Goal: Task Accomplishment & Management: Use online tool/utility

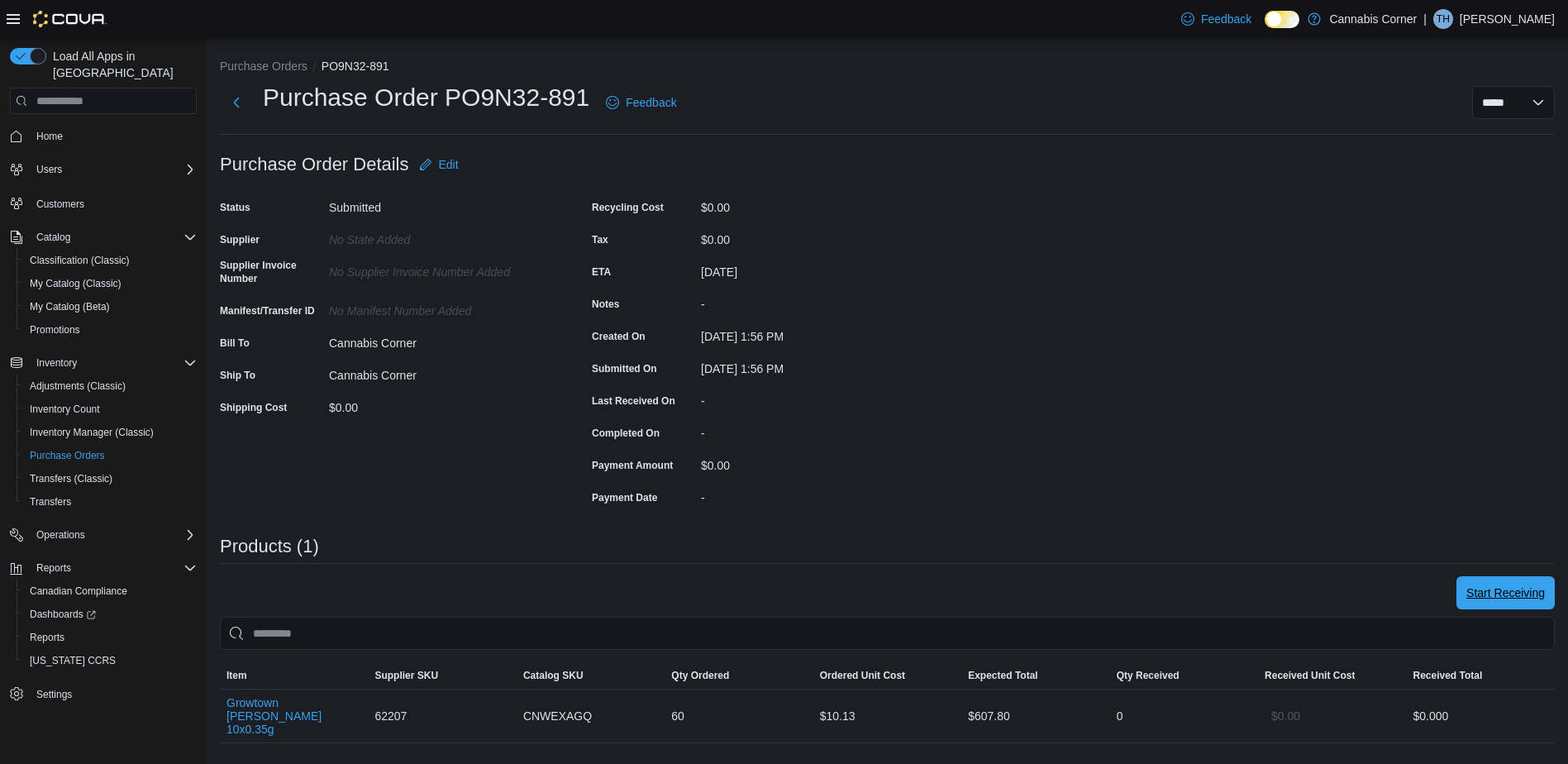
click at [1506, 596] on span "Start Receiving" at bounding box center [1506, 592] width 79 height 16
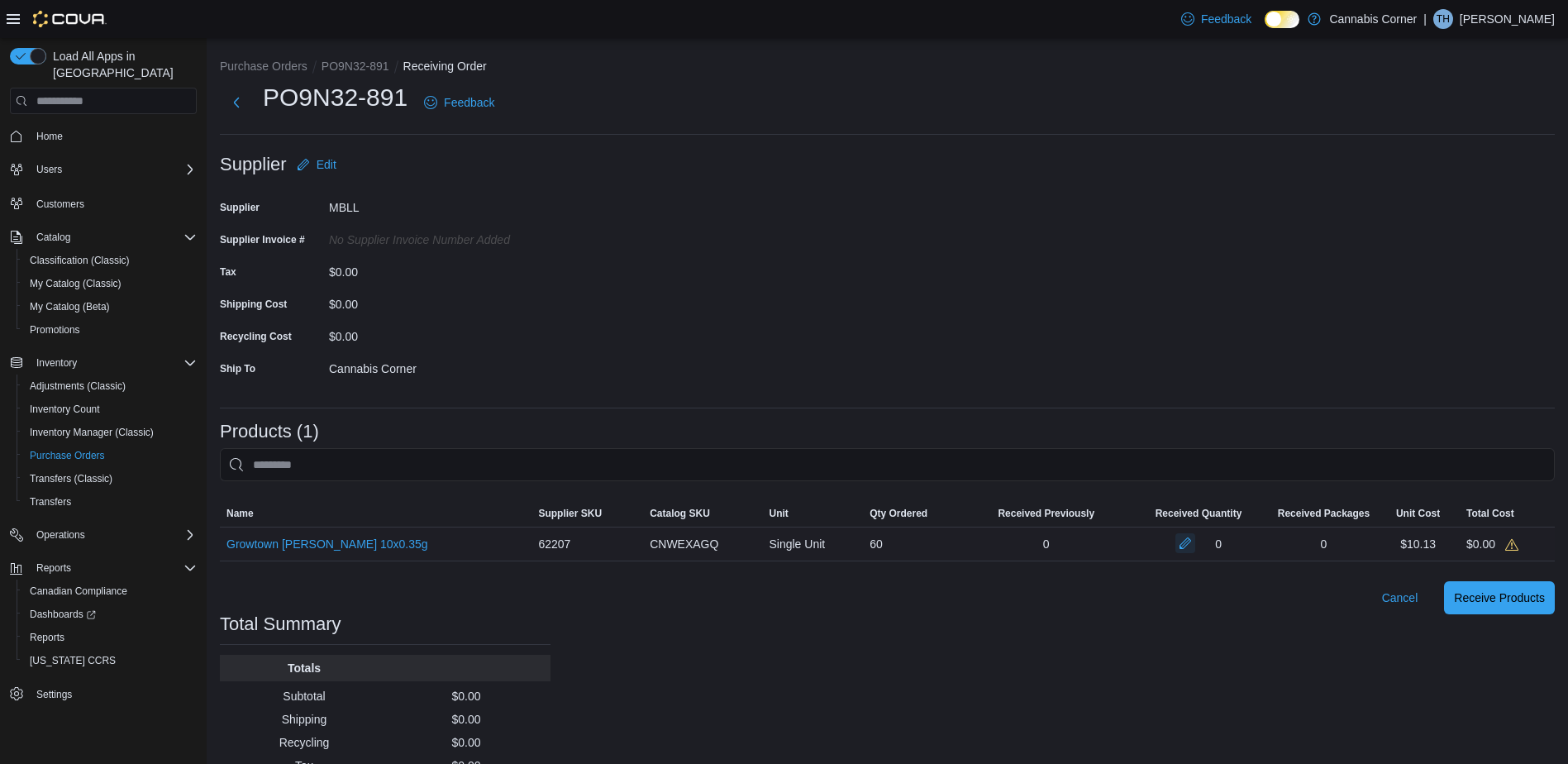
click at [1176, 549] on button "button" at bounding box center [1186, 543] width 20 height 20
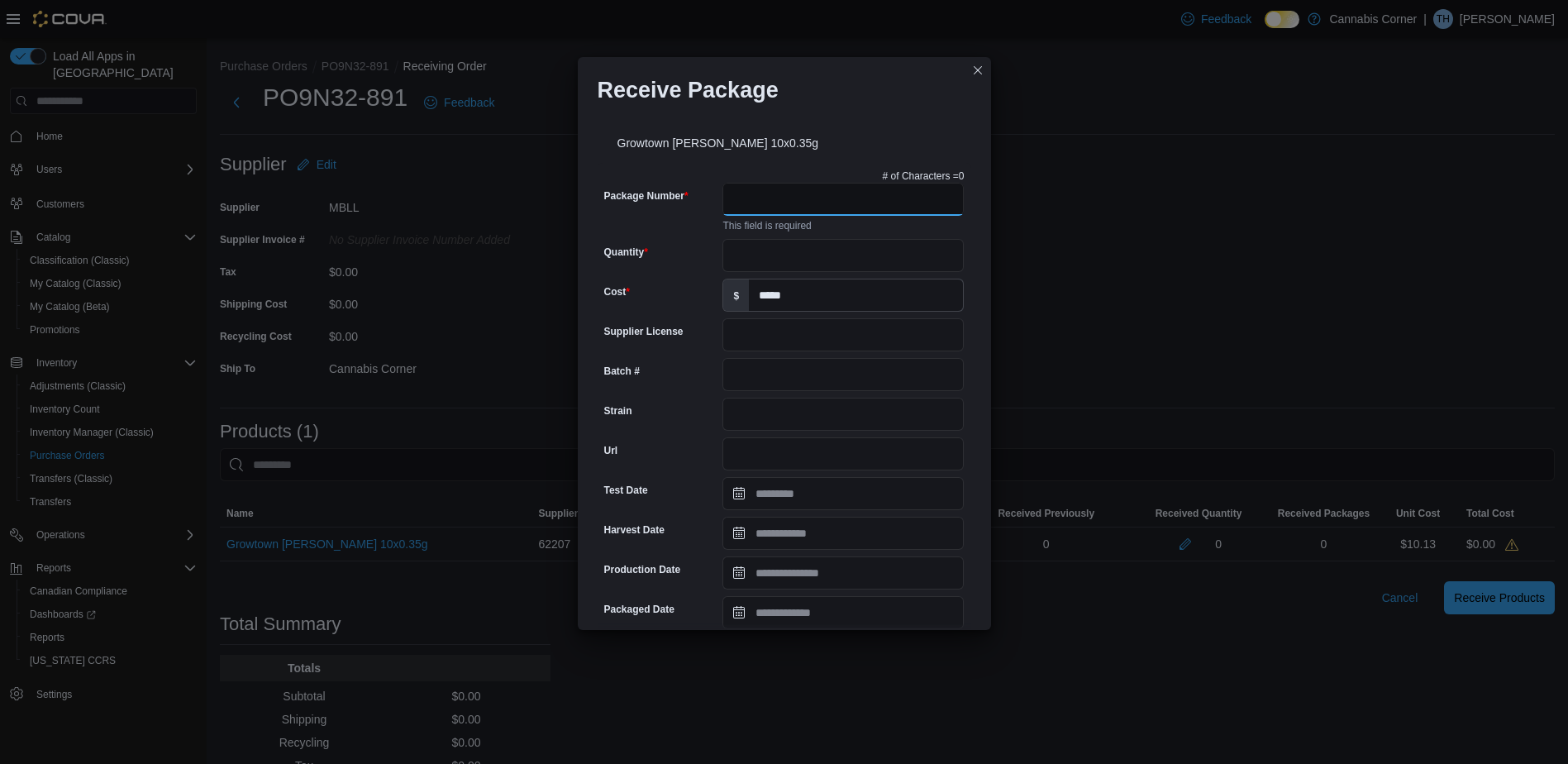
click at [775, 204] on input "Package Number" at bounding box center [843, 199] width 241 height 33
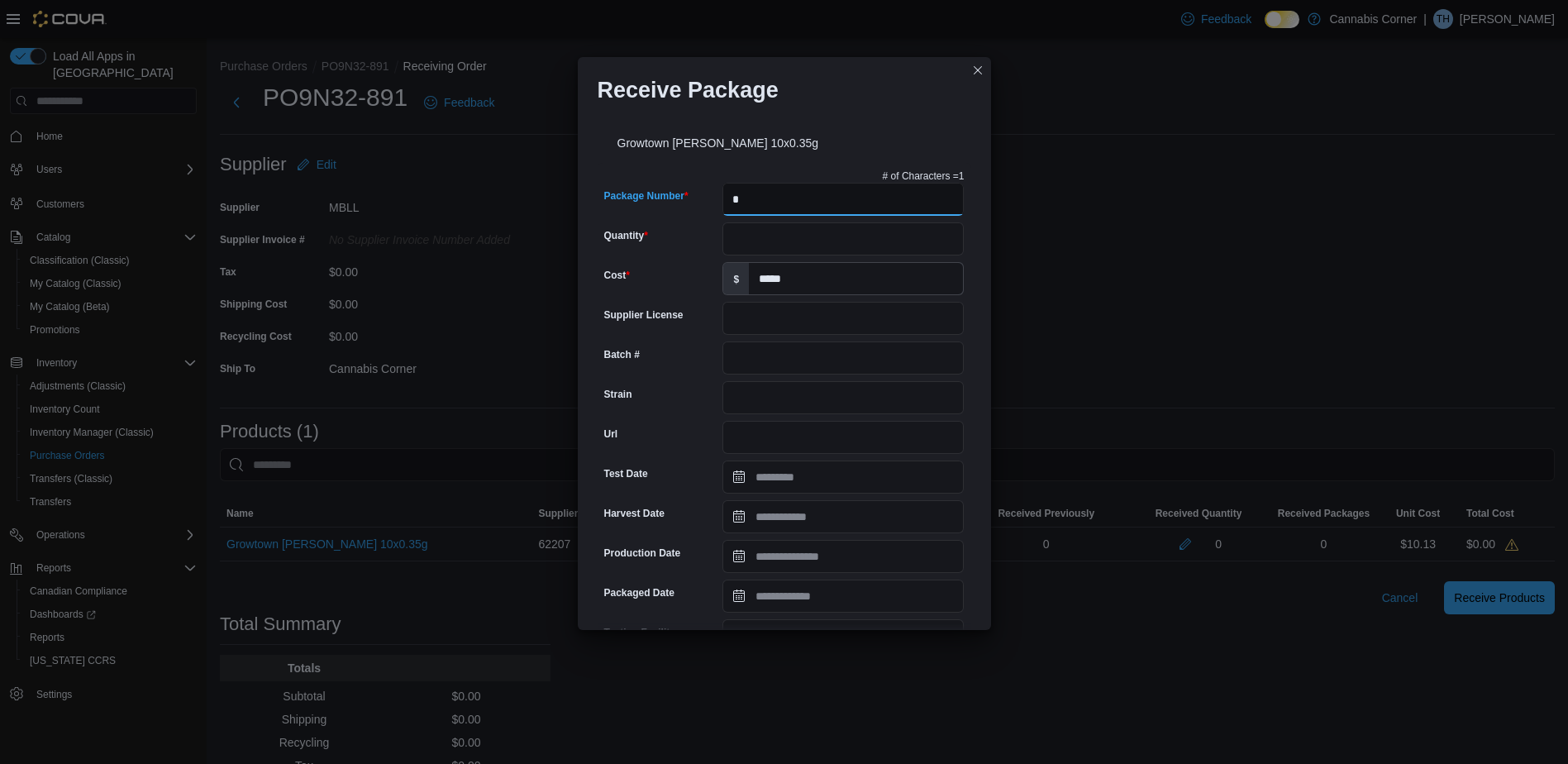
type input "*"
type input "*******"
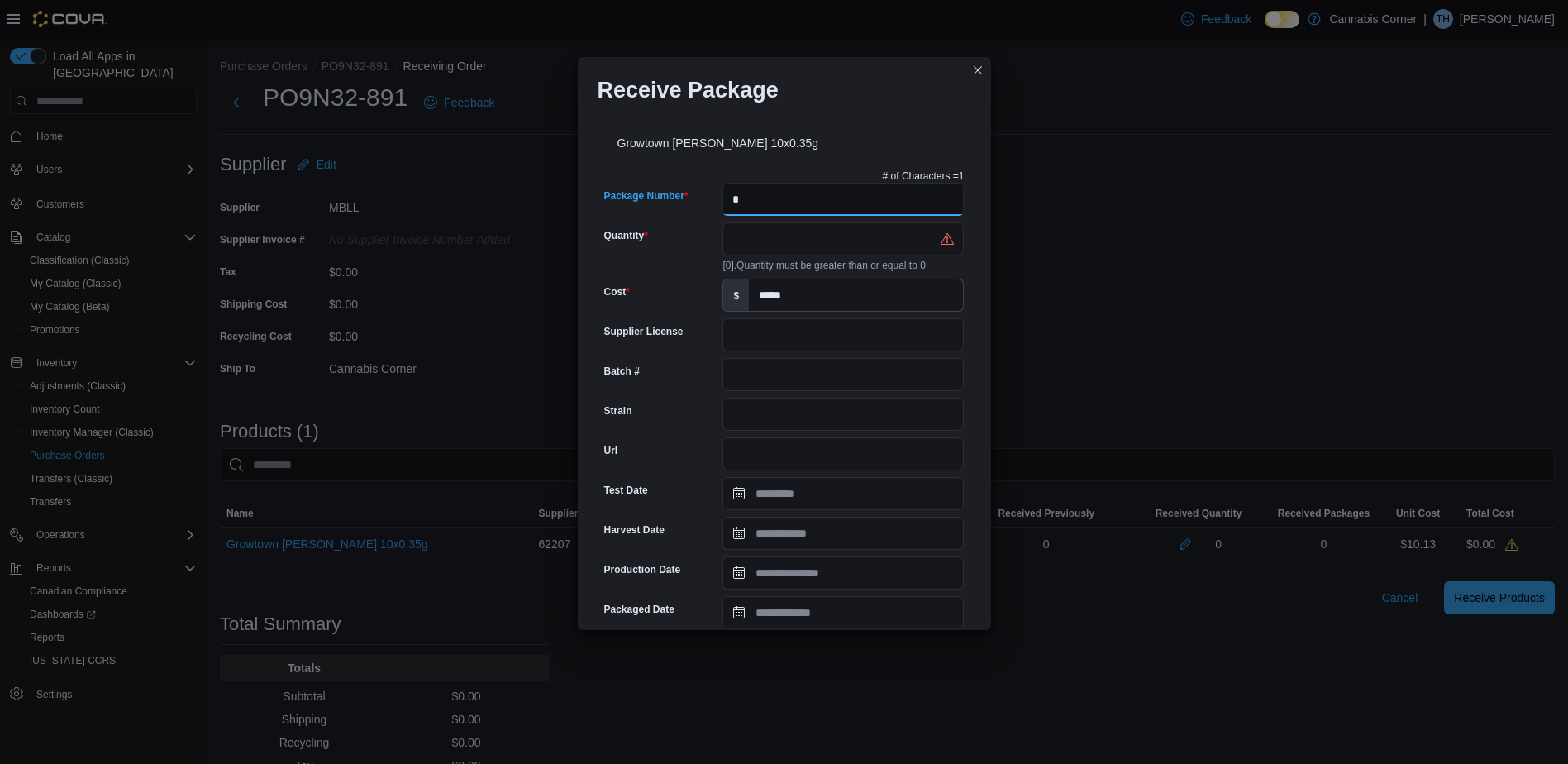
click at [796, 199] on input "*" at bounding box center [843, 199] width 241 height 33
type input "*********"
drag, startPoint x: 615, startPoint y: 225, endPoint x: 35, endPoint y: 260, distance: 581.1
click at [2, 258] on div "Receive Package Growtown [PERSON_NAME] 10x0.35g # of Characters = 9 Package Num…" at bounding box center [784, 382] width 1568 height 764
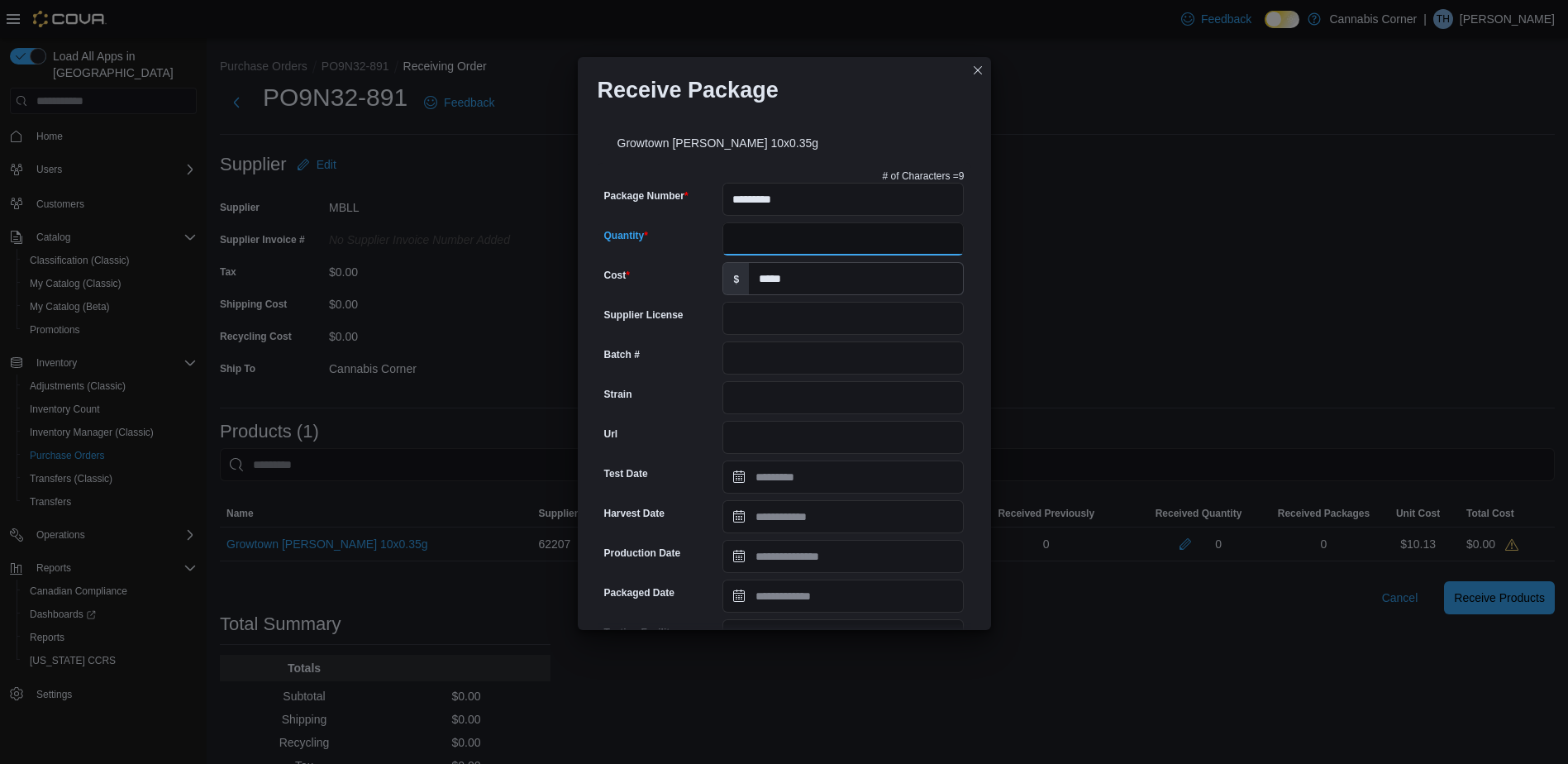
type input "**"
click at [829, 370] on input "Batch #" at bounding box center [843, 357] width 241 height 33
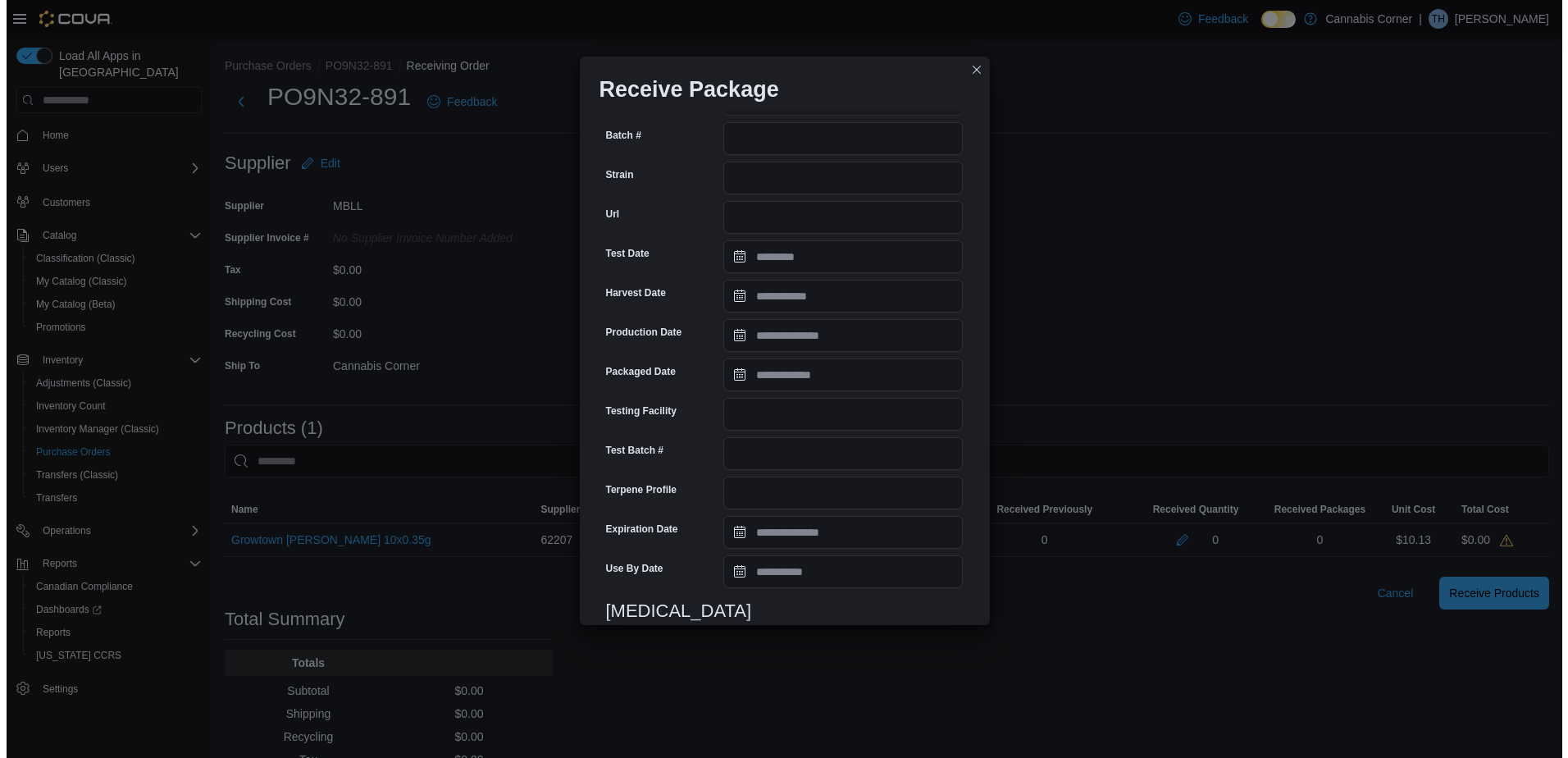
scroll to position [492, 0]
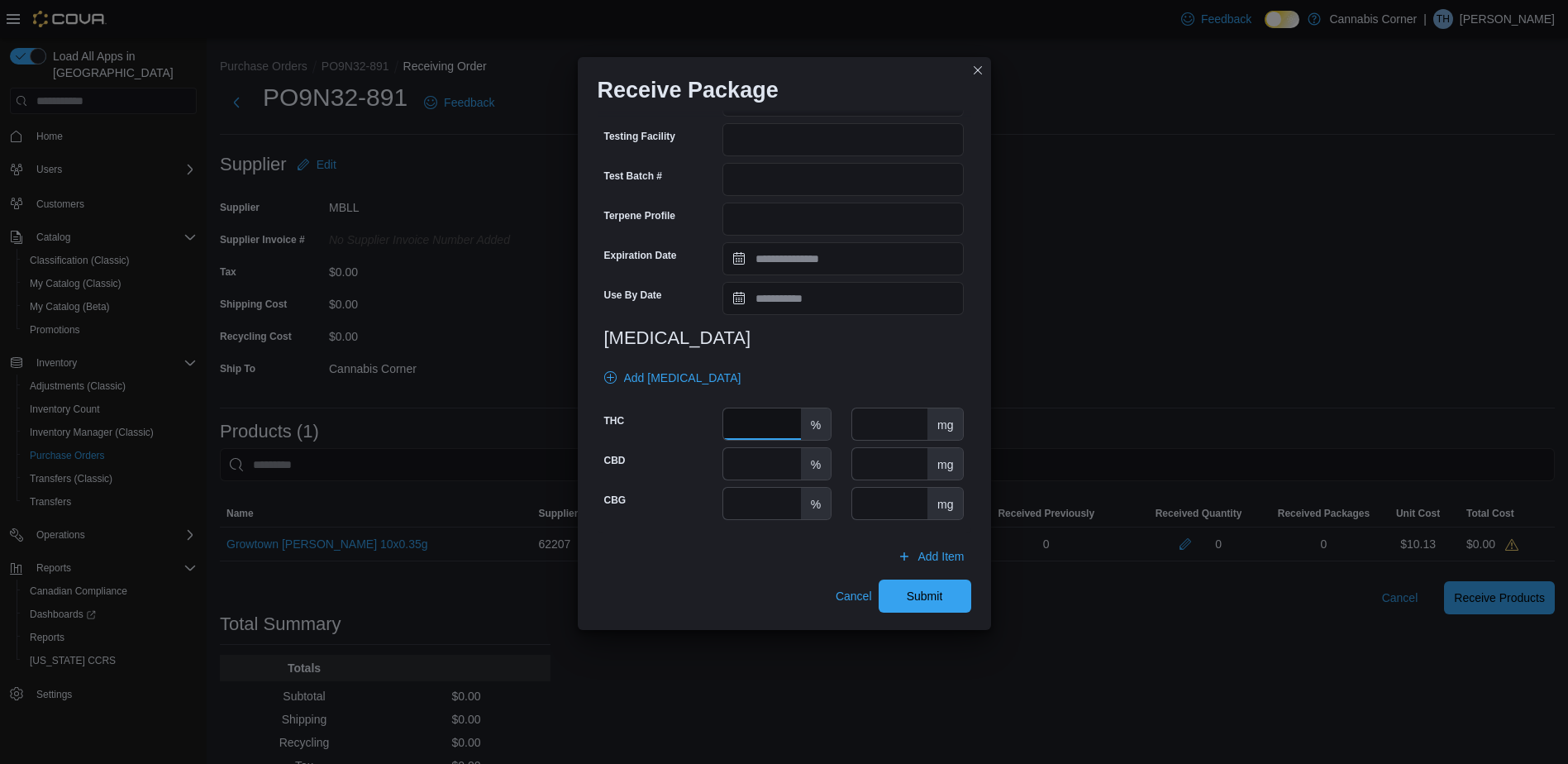
click at [761, 427] on input "number" at bounding box center [762, 424] width 77 height 32
type input "****"
click at [938, 593] on span "Submit" at bounding box center [925, 595] width 73 height 33
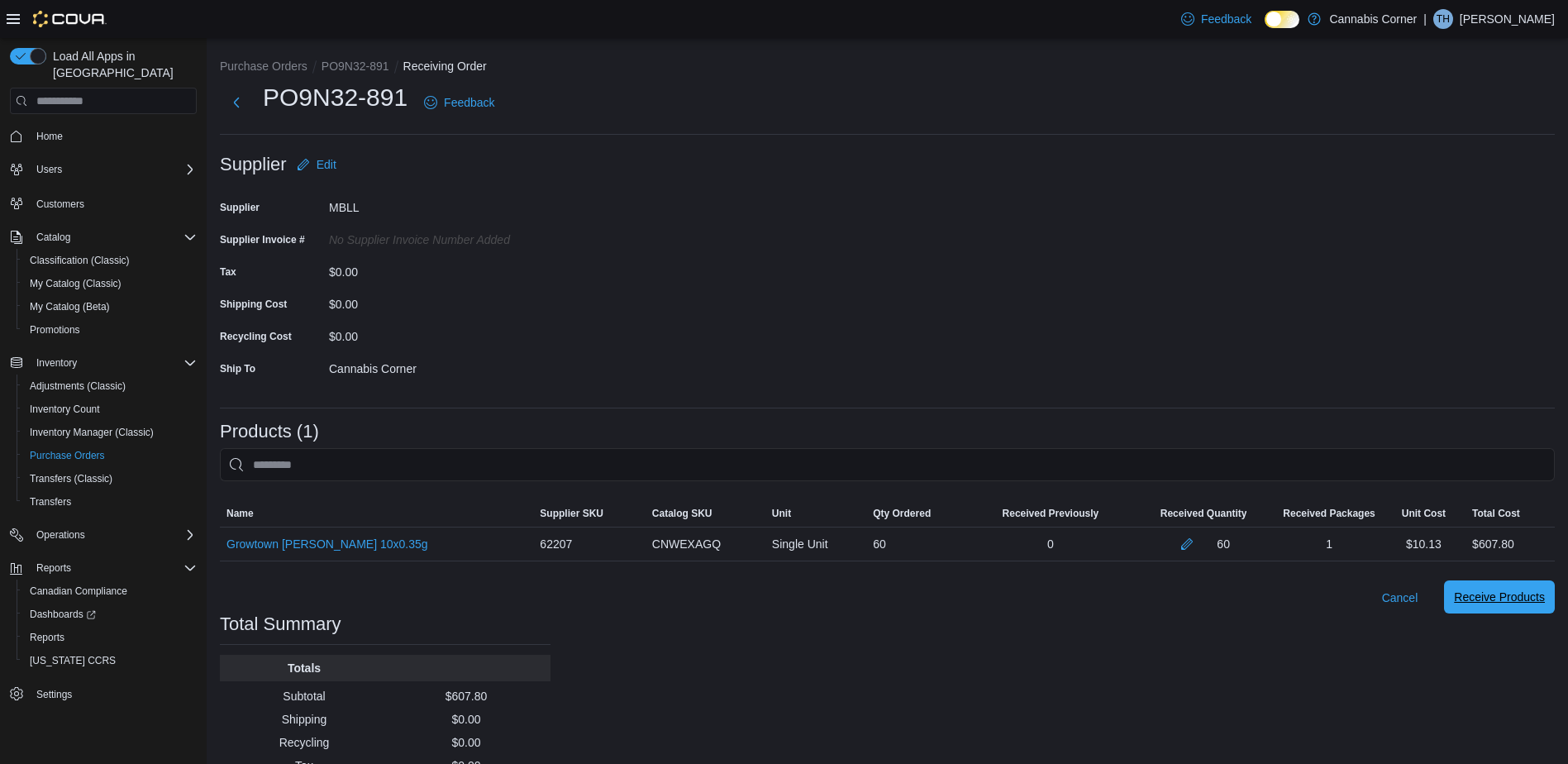
click at [1542, 589] on span "Receive Products" at bounding box center [1500, 597] width 91 height 33
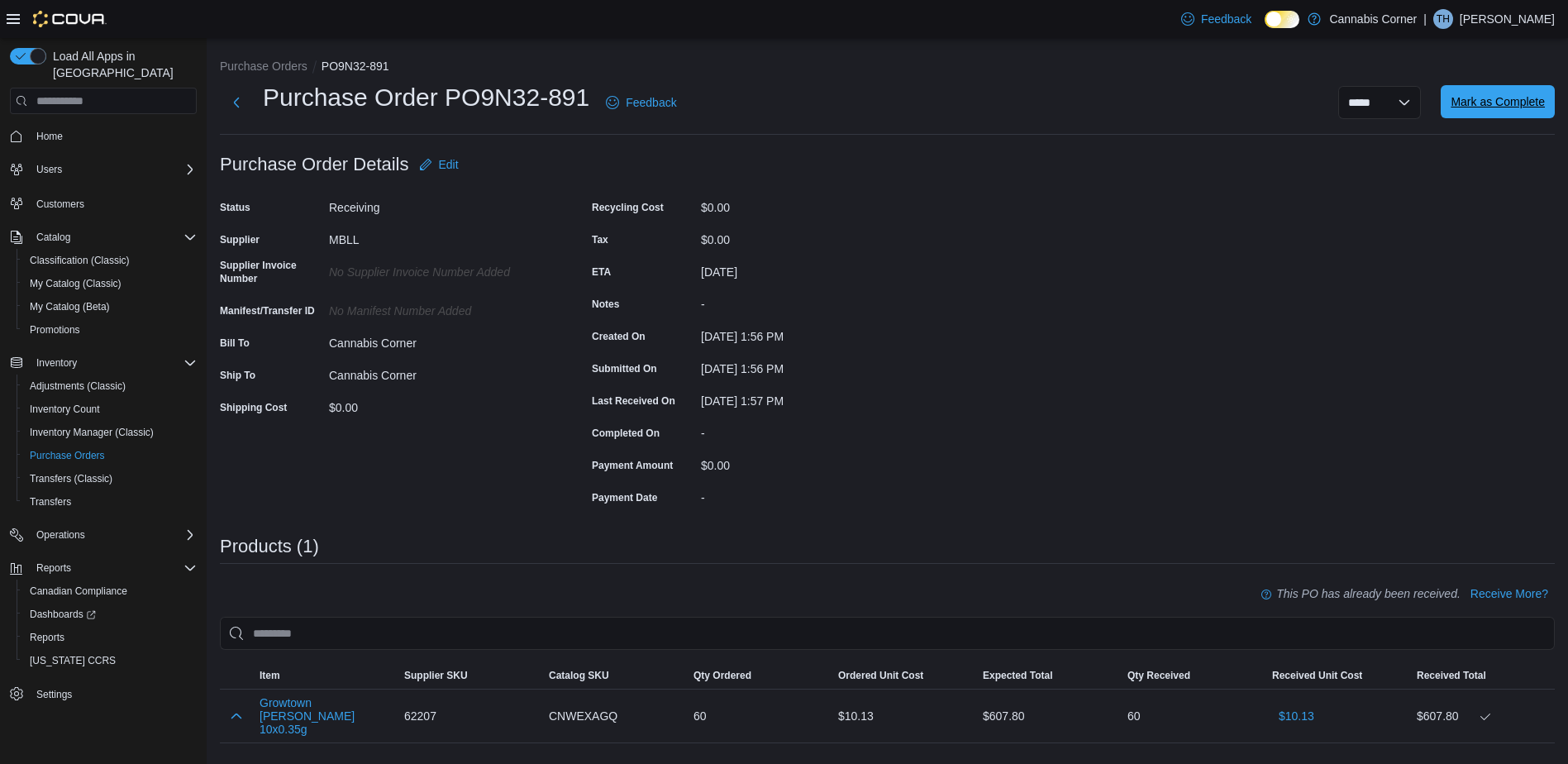
click at [1507, 110] on span "Mark as Complete" at bounding box center [1498, 101] width 94 height 16
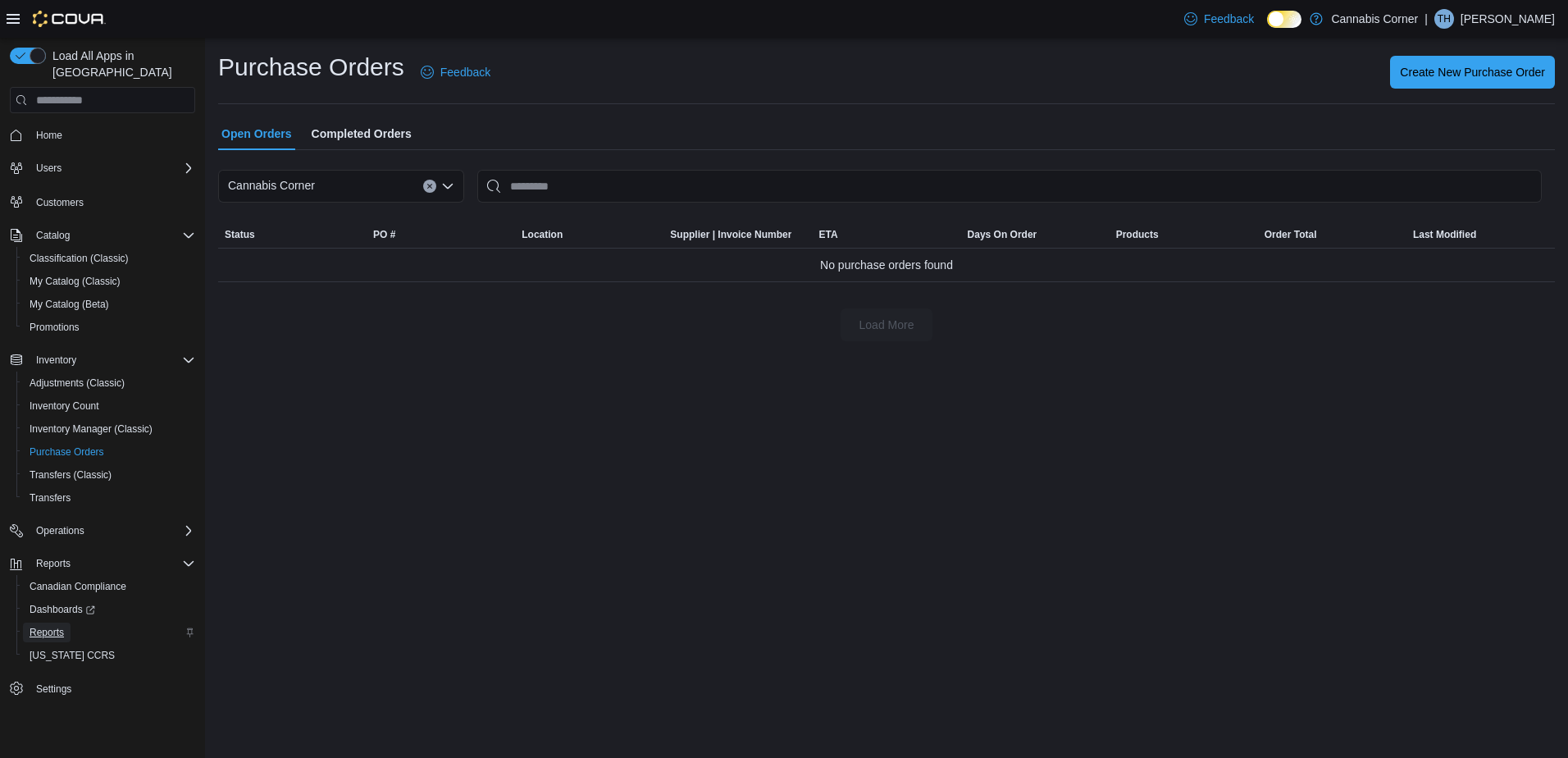
click at [55, 626] on span "Reports" at bounding box center [47, 633] width 34 height 13
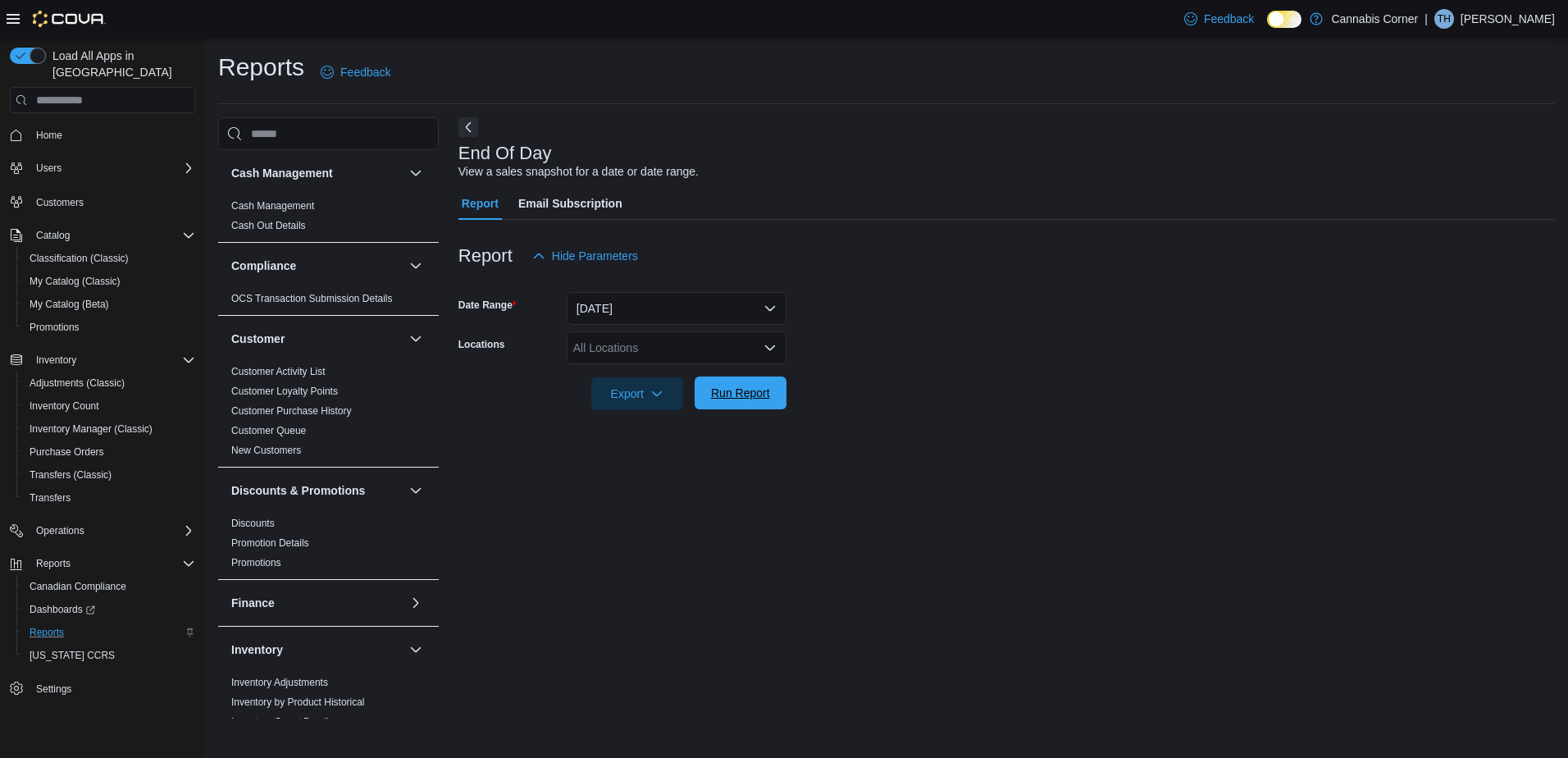
click at [729, 388] on span "Run Report" at bounding box center [741, 393] width 59 height 16
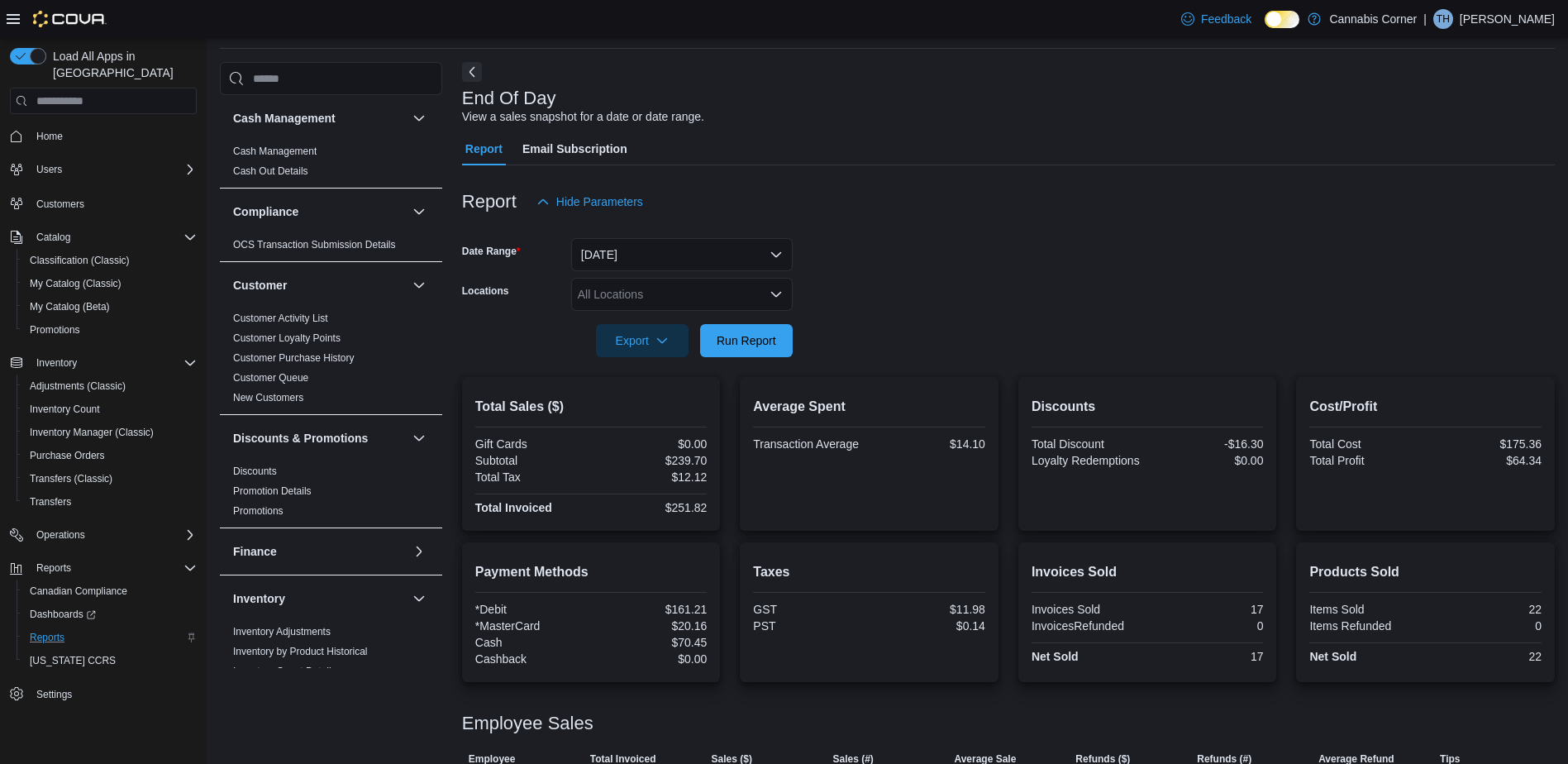
scroll to position [112, 0]
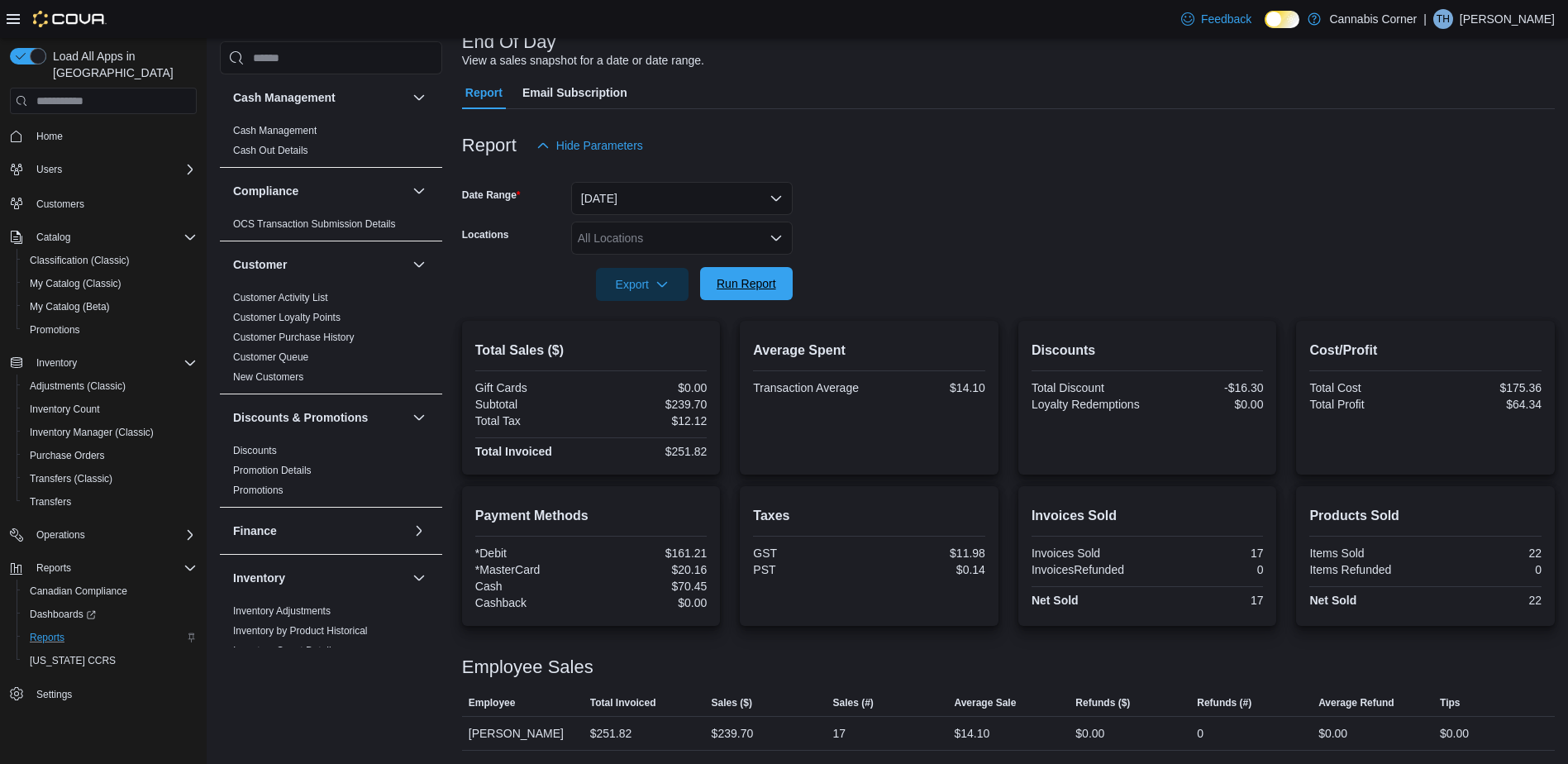
click at [722, 276] on span "Run Report" at bounding box center [747, 283] width 73 height 33
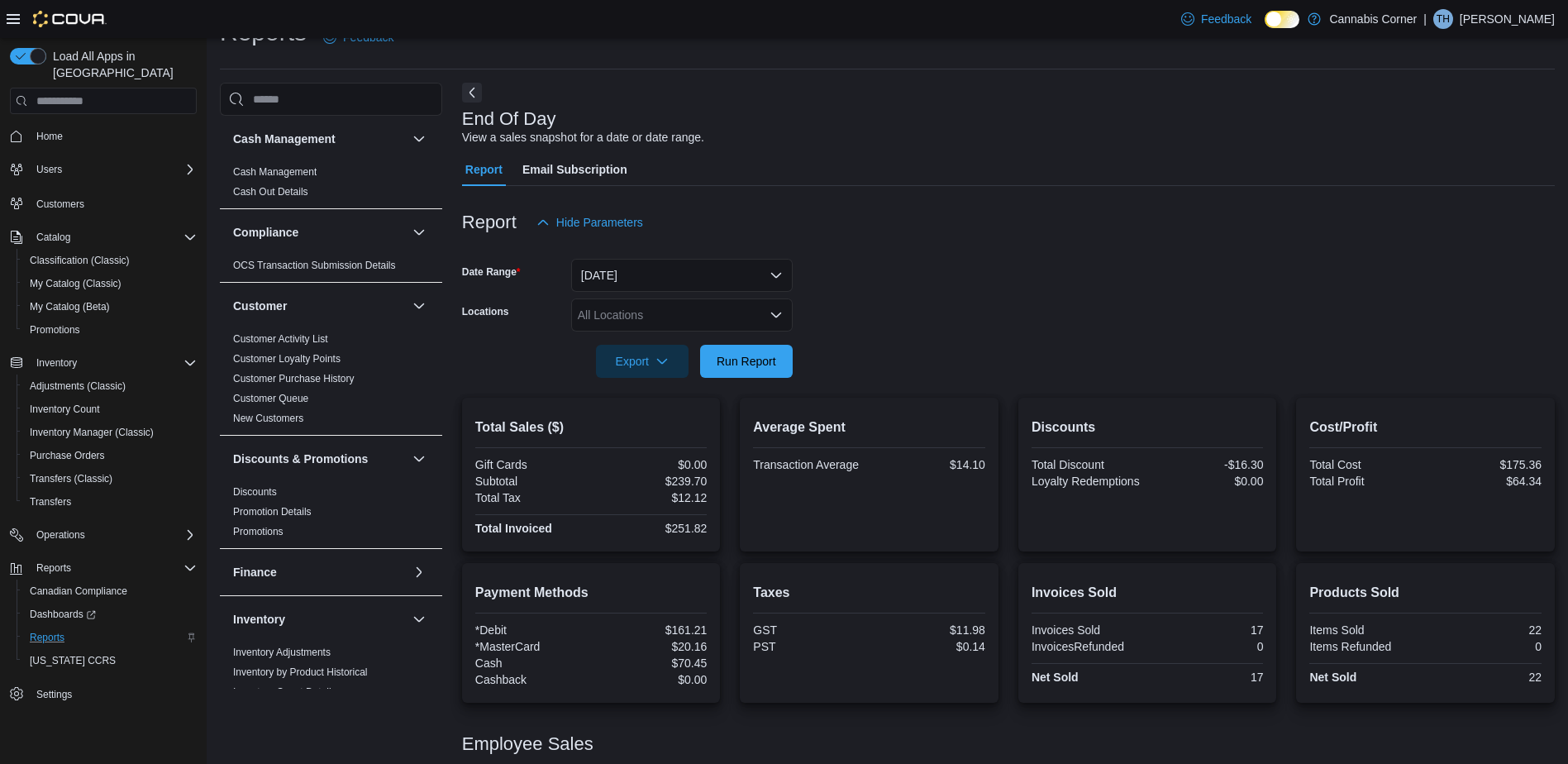
scroll to position [0, 0]
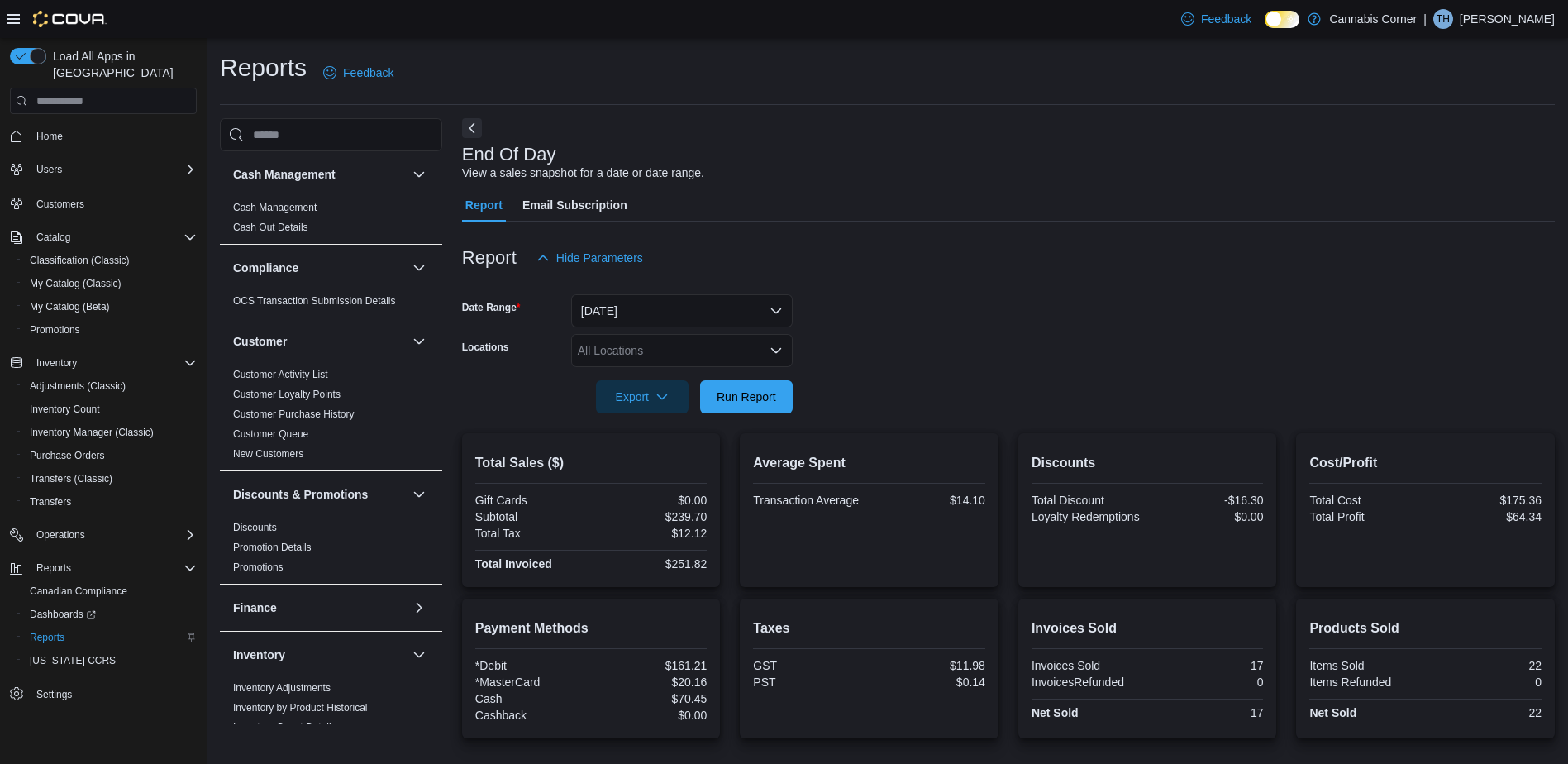
click at [766, 415] on div at bounding box center [1009, 423] width 1093 height 20
click at [768, 373] on div at bounding box center [1009, 374] width 1093 height 13
click at [773, 386] on span "Run Report" at bounding box center [747, 396] width 73 height 33
click at [731, 390] on span "Run Report" at bounding box center [747, 396] width 60 height 16
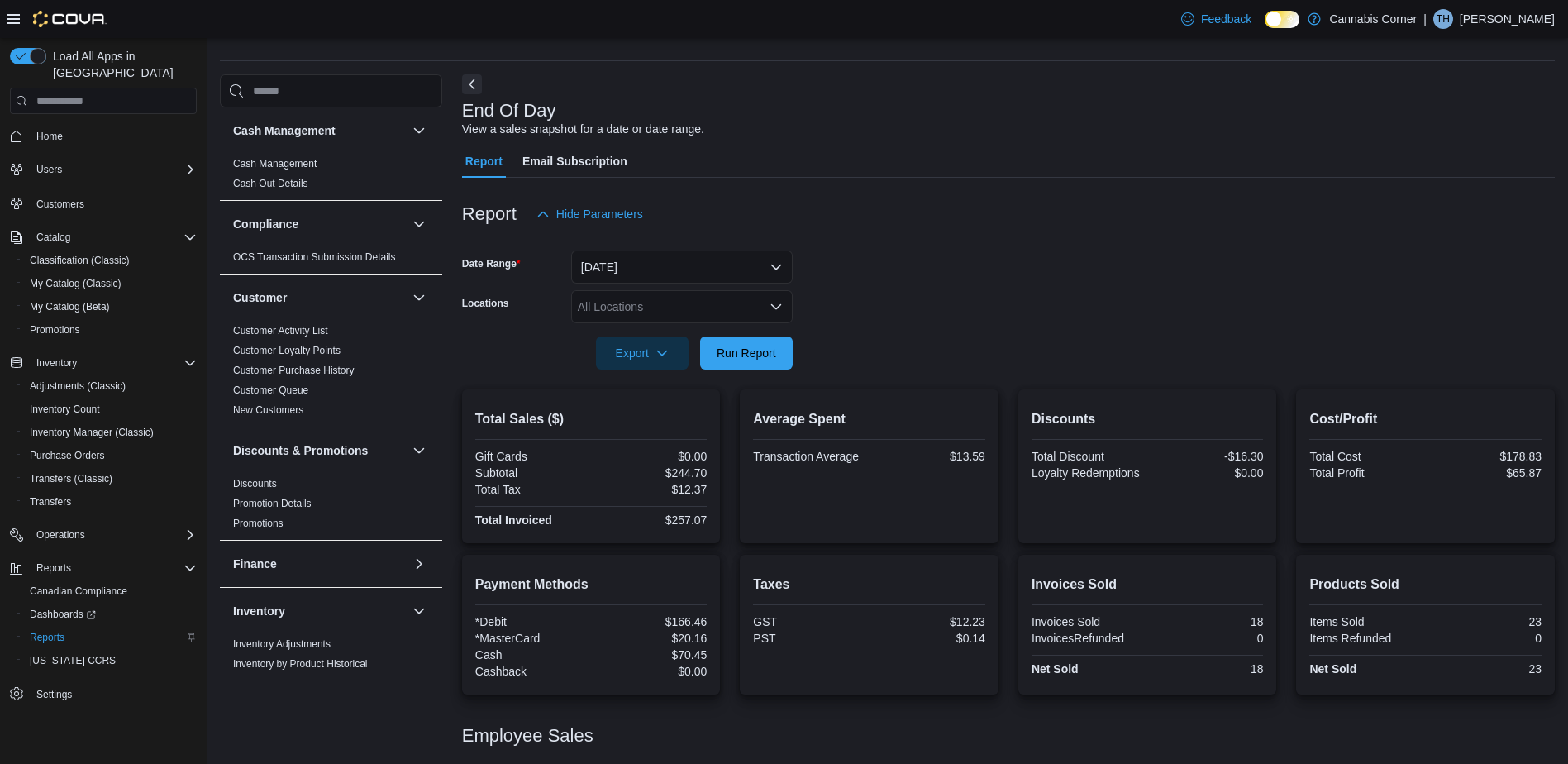
scroll to position [112, 0]
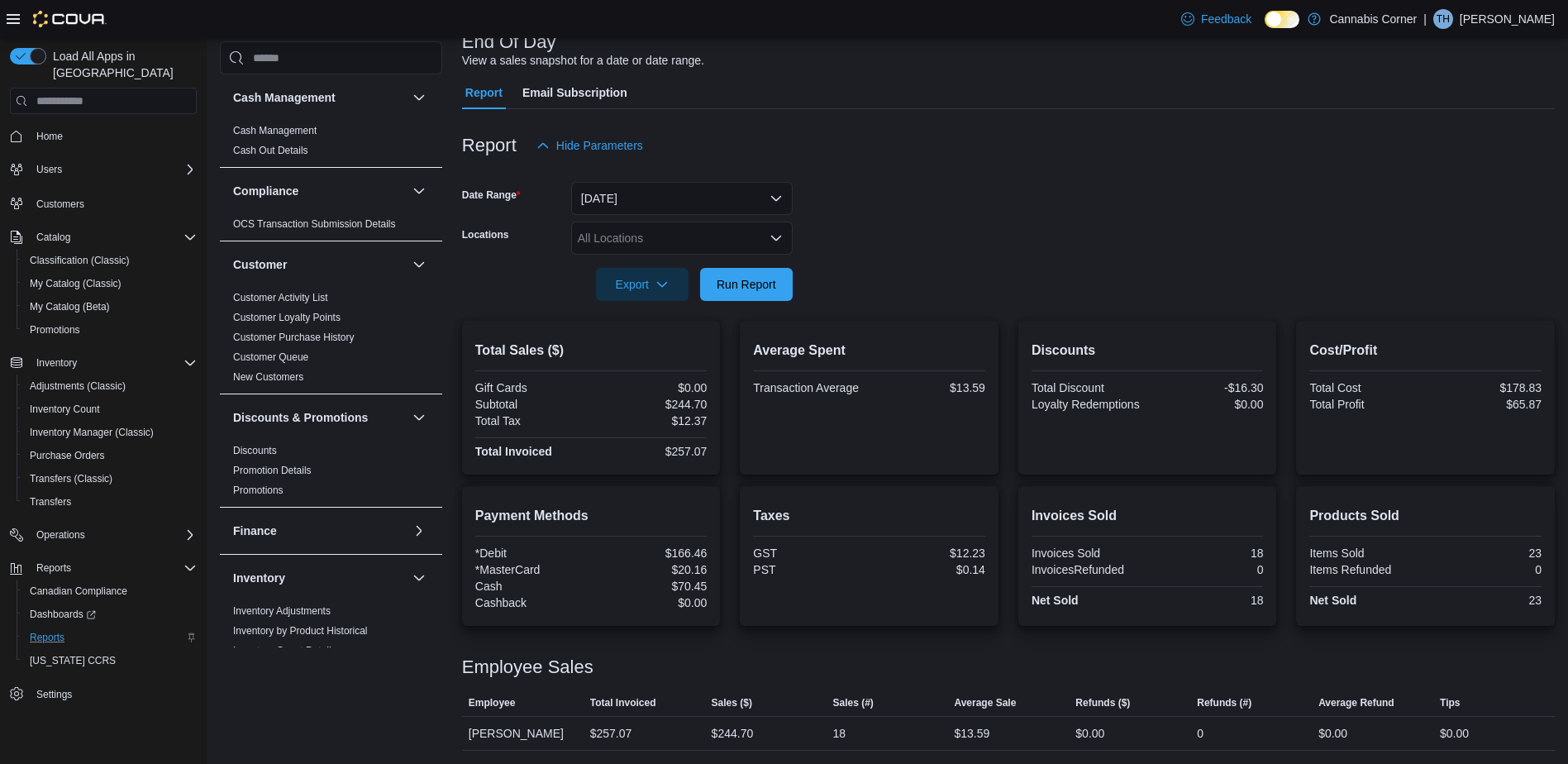
click at [1311, 382] on div "Cost/Profit Total Cost $178.83 Total Profit $65.87" at bounding box center [1425, 398] width 258 height 154
click at [741, 288] on span "Run Report" at bounding box center [747, 283] width 60 height 16
click at [791, 275] on button "Run Report" at bounding box center [747, 283] width 92 height 33
click at [744, 296] on span "Run Report" at bounding box center [747, 283] width 73 height 33
click at [755, 284] on span "Run Report" at bounding box center [747, 283] width 60 height 16
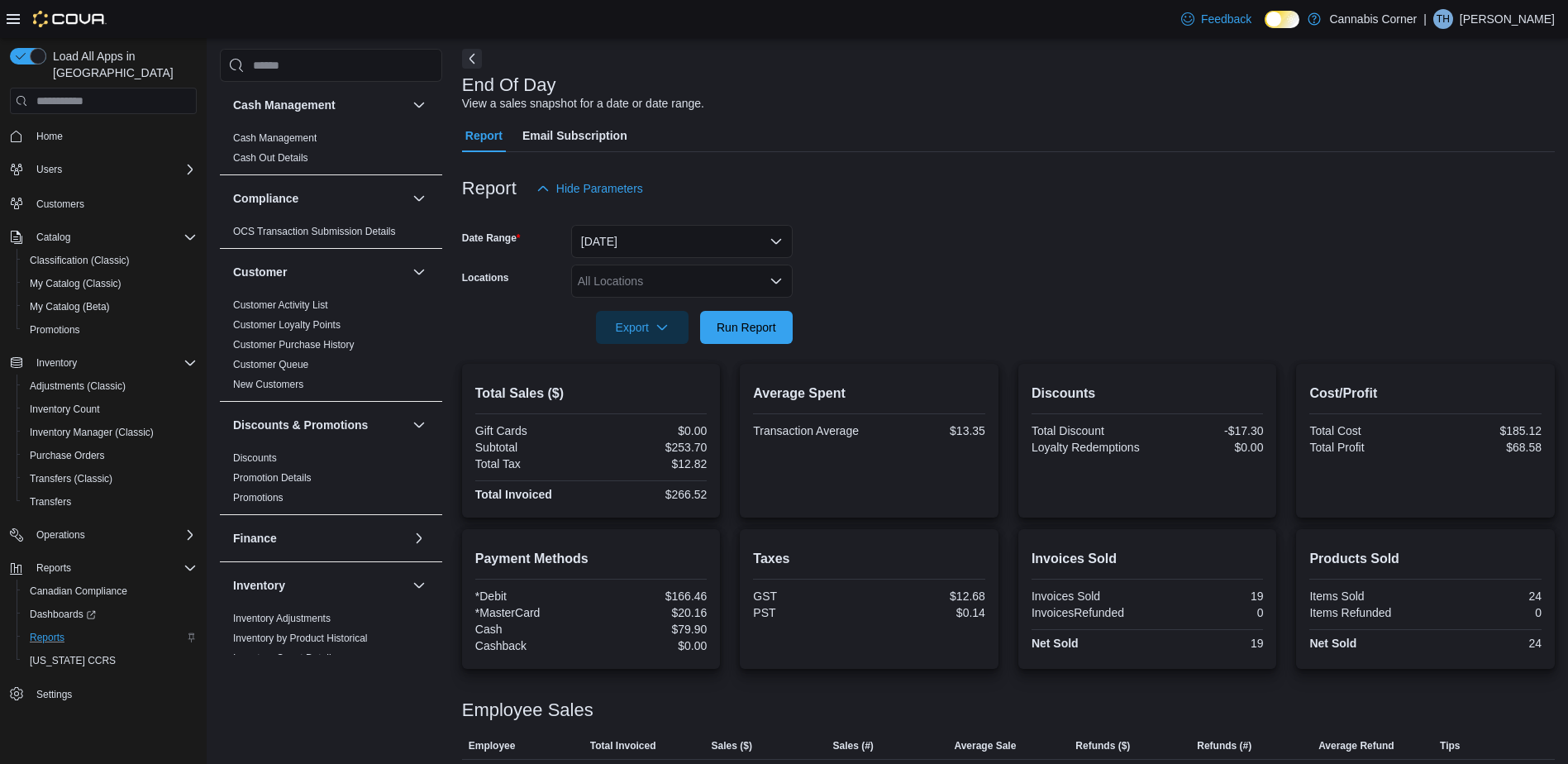
scroll to position [0, 0]
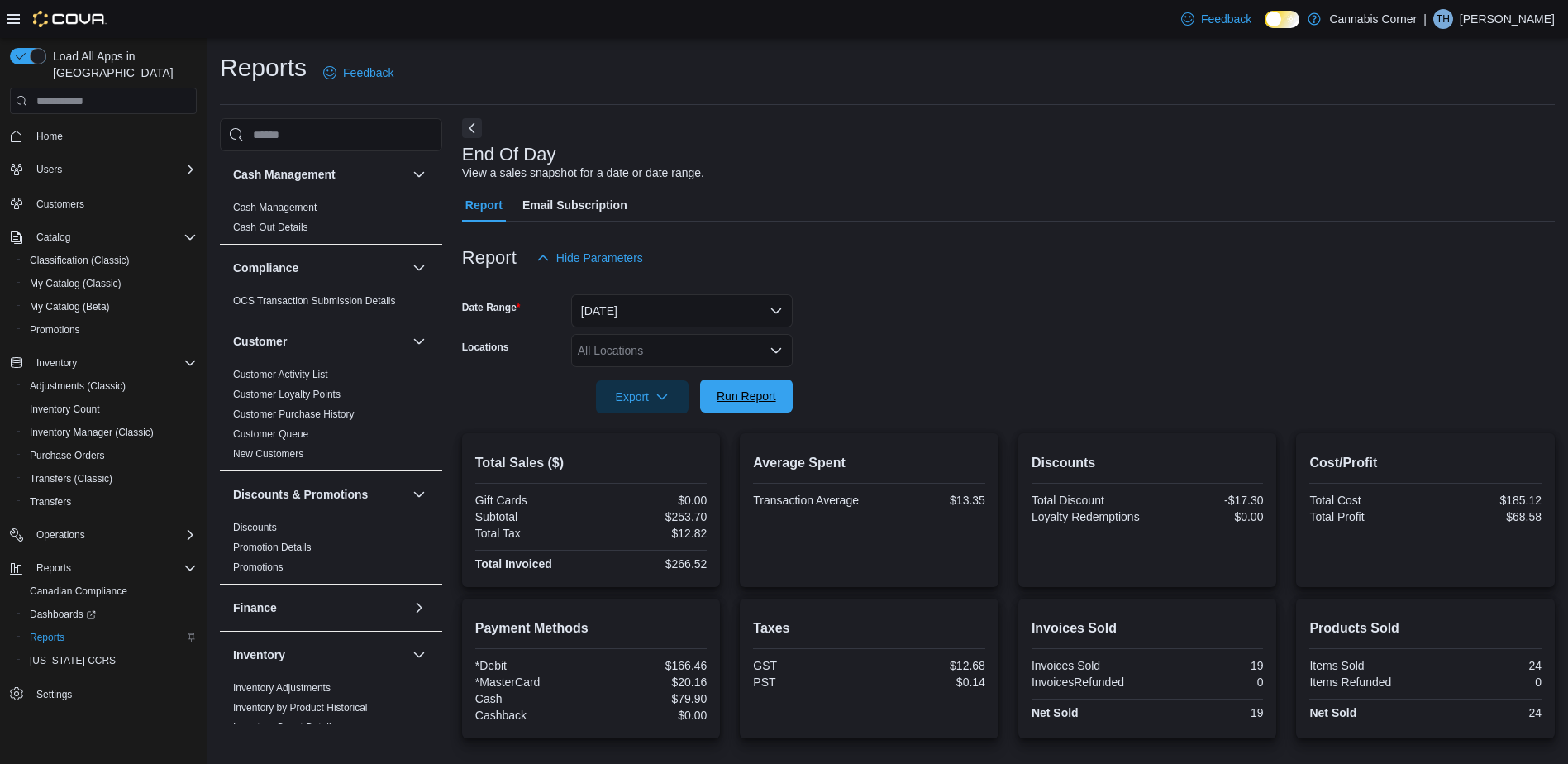
click at [742, 399] on span "Run Report" at bounding box center [747, 396] width 60 height 16
click at [769, 400] on span "Run Report" at bounding box center [747, 396] width 60 height 16
click at [783, 389] on button "Run Report" at bounding box center [747, 397] width 92 height 33
click at [779, 405] on span "Run Report" at bounding box center [747, 396] width 73 height 33
